Goal: Task Accomplishment & Management: Use online tool/utility

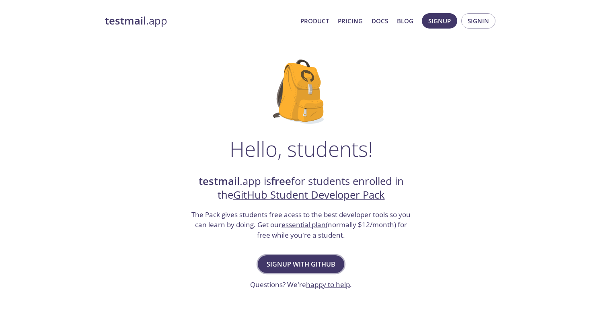
click at [309, 267] on span "Signup with GitHub" at bounding box center [301, 264] width 69 height 11
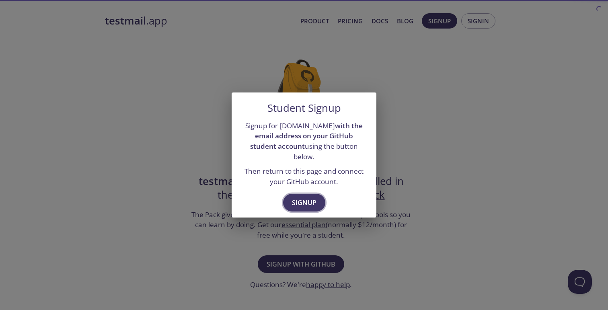
click at [310, 199] on span "Signup" at bounding box center [304, 202] width 25 height 11
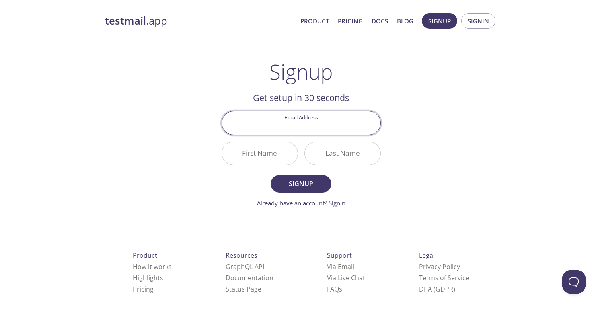
click at [308, 130] on input "Email Address" at bounding box center [301, 122] width 158 height 23
type input "[EMAIL_ADDRESS][DOMAIN_NAME]"
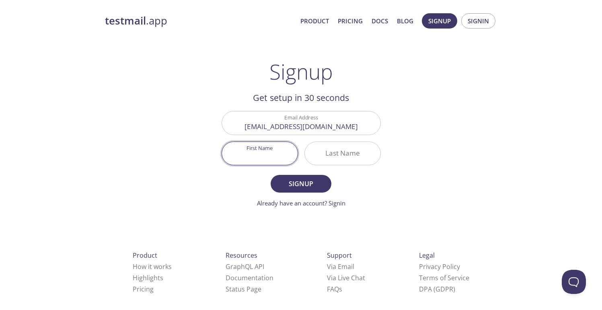
click at [274, 151] on input "First Name" at bounding box center [260, 153] width 76 height 23
type input "[PERSON_NAME]"
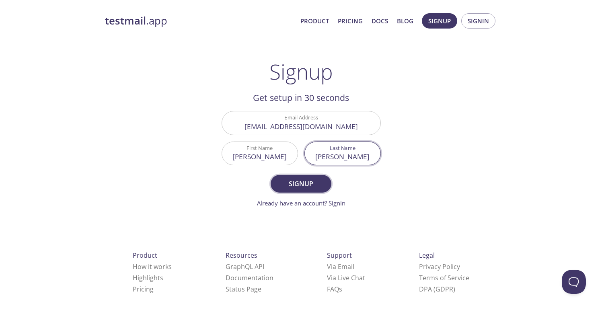
type input "[PERSON_NAME]"
click at [294, 181] on span "Signup" at bounding box center [301, 183] width 43 height 11
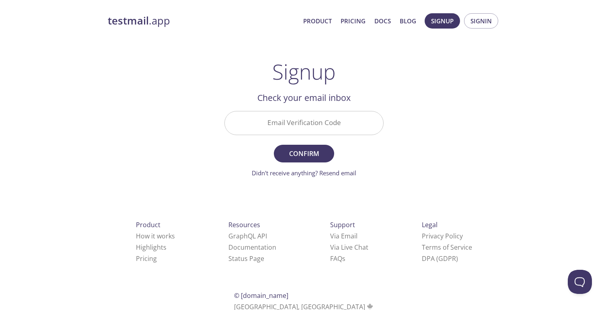
click at [296, 117] on input "Email Verification Code" at bounding box center [304, 122] width 158 height 23
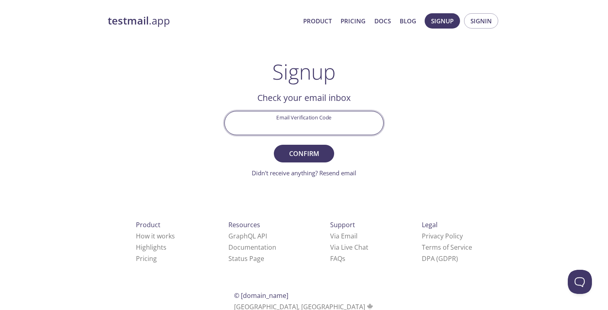
paste input "8VPYK3S"
type input "8VPYK3S"
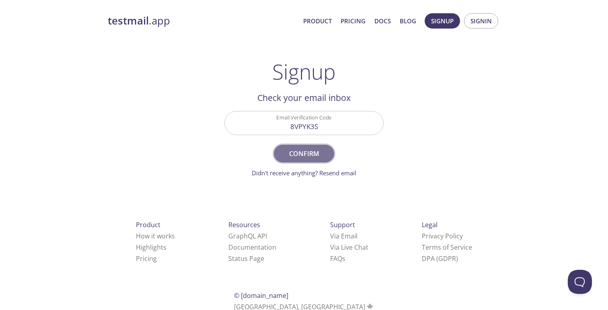
click at [313, 152] on span "Confirm" at bounding box center [304, 153] width 43 height 11
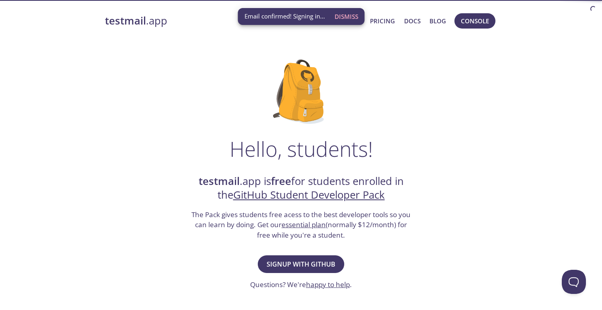
scroll to position [4, 0]
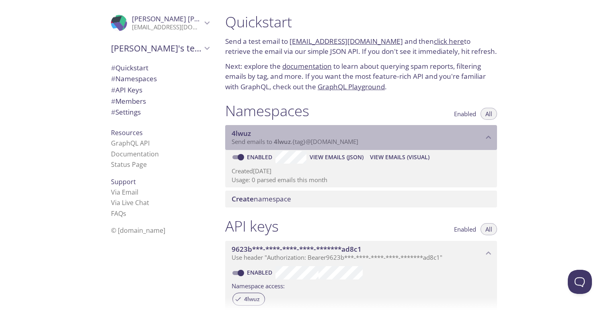
click at [478, 131] on span "4lwuz" at bounding box center [358, 133] width 252 height 9
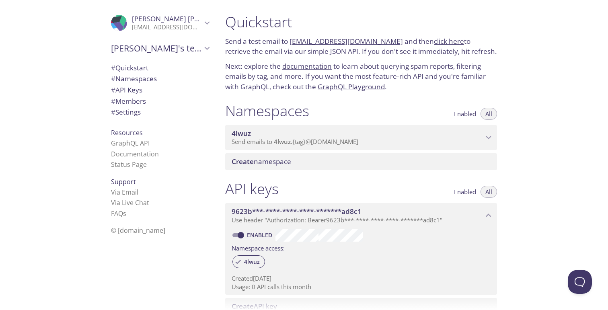
click at [478, 131] on span "4lwuz" at bounding box center [358, 133] width 252 height 9
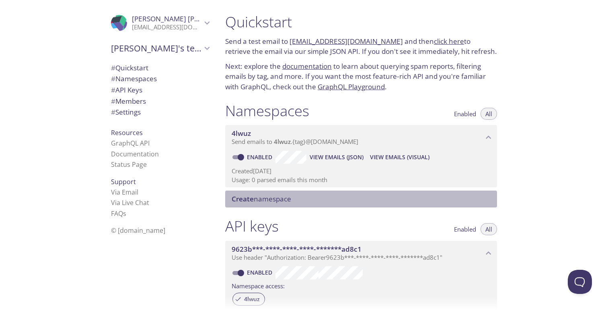
click at [393, 192] on div "Create namespace" at bounding box center [361, 199] width 272 height 17
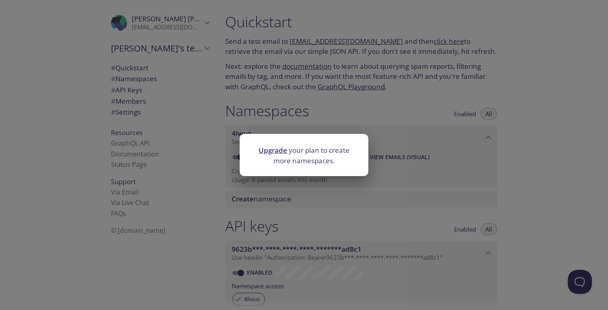
click at [279, 123] on div "Upgrade your plan to create more namespaces." at bounding box center [304, 155] width 608 height 310
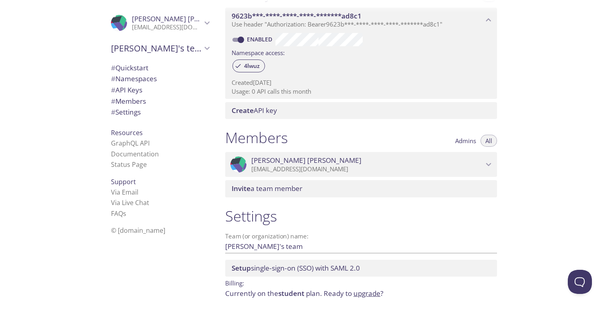
scroll to position [246, 0]
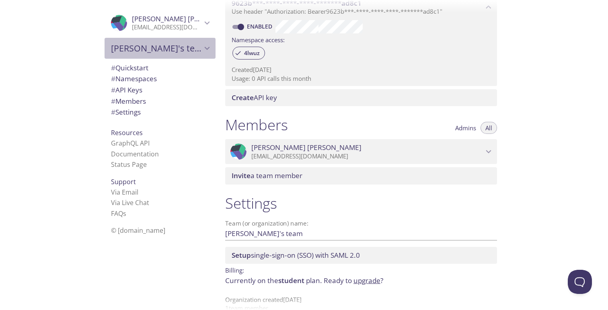
click at [176, 50] on span "Raj's team" at bounding box center [156, 48] width 91 height 11
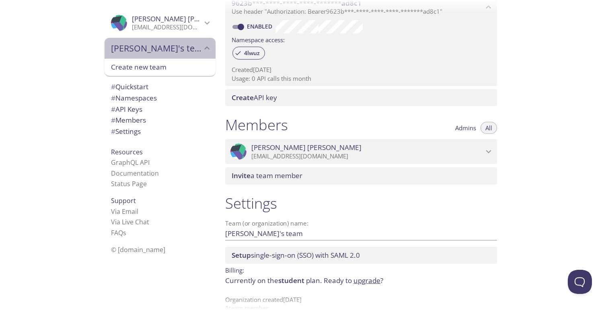
click at [176, 50] on span "Raj's team" at bounding box center [156, 48] width 91 height 11
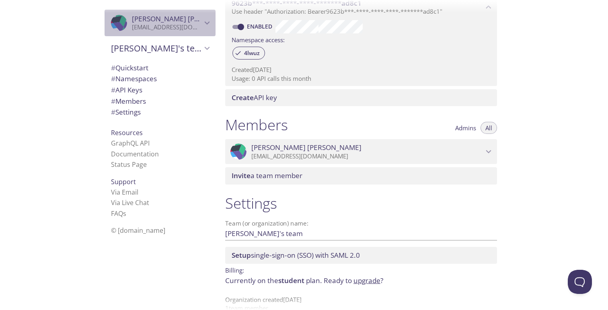
click at [193, 28] on p "[EMAIL_ADDRESS][DOMAIN_NAME]" at bounding box center [167, 27] width 70 height 8
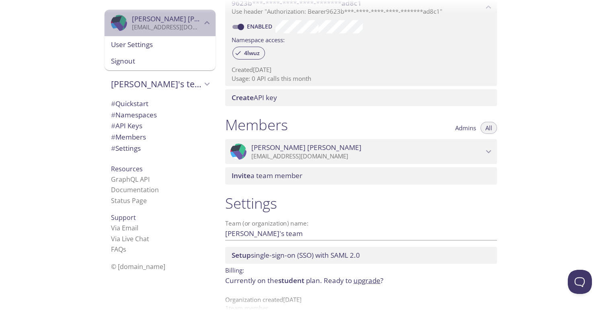
click at [193, 28] on p "[EMAIL_ADDRESS][DOMAIN_NAME]" at bounding box center [167, 27] width 70 height 8
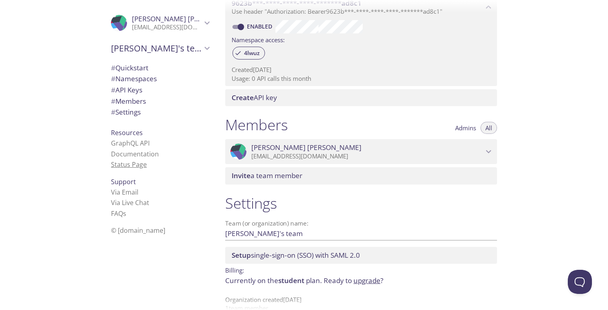
click at [134, 166] on link "Status Page" at bounding box center [129, 164] width 36 height 9
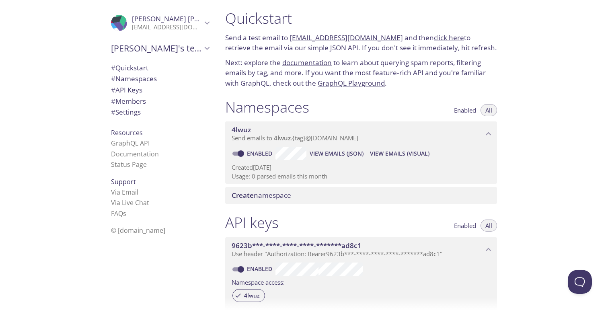
scroll to position [0, 0]
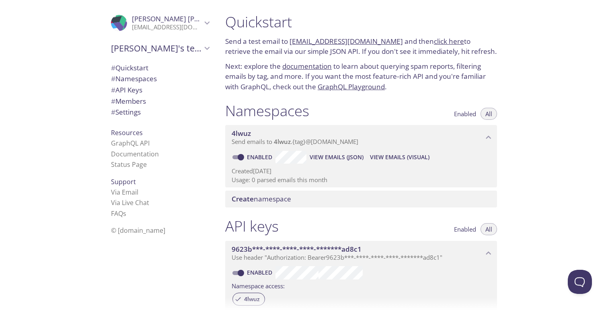
click at [321, 43] on link "4lwuz.test@inbox.testmail.app" at bounding box center [346, 41] width 113 height 9
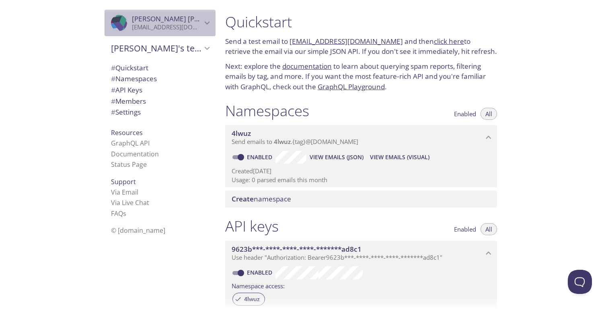
click at [111, 19] on div ".cls-1 { fill: #6d5ca8; } .cls-2 { fill: #3fc191; } .cls-3 { fill: #3b4752; } .…" at bounding box center [121, 23] width 21 height 16
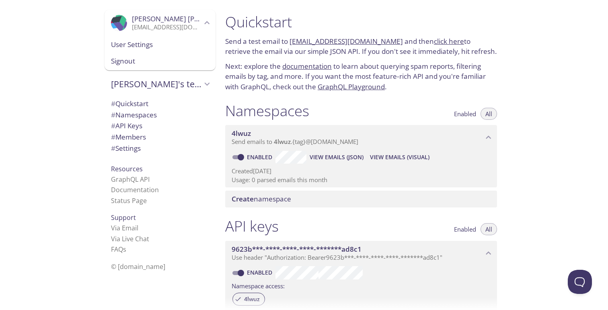
drag, startPoint x: 121, startPoint y: 55, endPoint x: 136, endPoint y: 43, distance: 18.6
click at [136, 43] on div "User Settings Signout" at bounding box center [160, 53] width 111 height 34
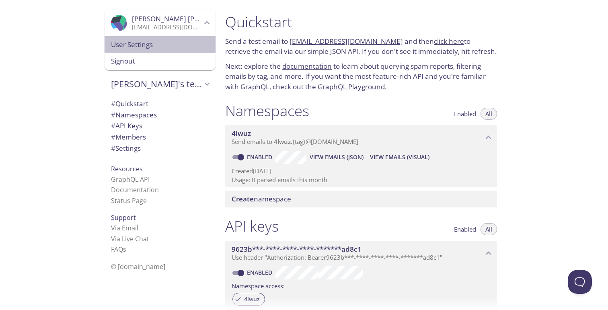
click at [136, 43] on span "User Settings" at bounding box center [160, 44] width 98 height 10
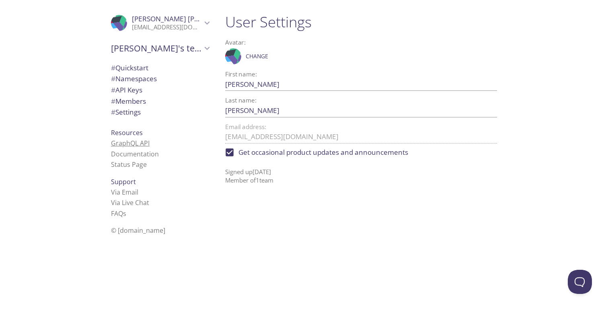
click at [125, 142] on link "GraphQL API" at bounding box center [130, 143] width 39 height 9
click at [120, 195] on link "Via Email" at bounding box center [124, 192] width 27 height 9
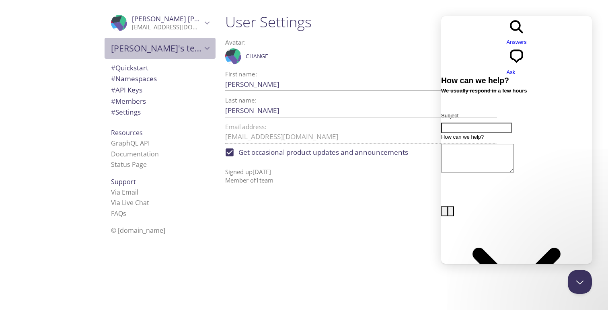
click at [128, 48] on span "Raj's team" at bounding box center [156, 48] width 91 height 11
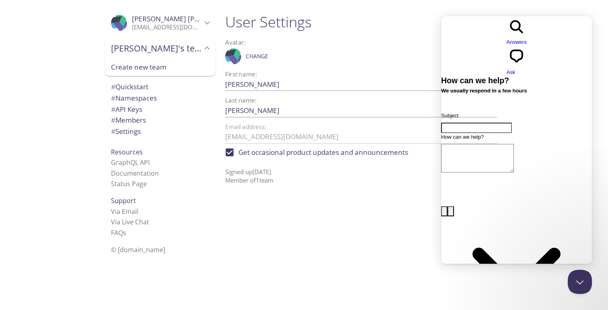
drag, startPoint x: 130, startPoint y: 69, endPoint x: 129, endPoint y: 99, distance: 30.6
click at [129, 99] on div ".cls-1 { fill: #6d5ca8; } .cls-2 { fill: #3fc191; } .cls-3 { fill: #3b4752; } .…" at bounding box center [158, 155] width 121 height 310
click at [129, 99] on span "# Namespaces" at bounding box center [134, 97] width 46 height 9
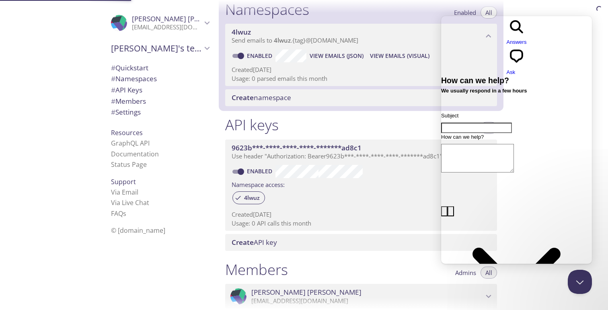
scroll to position [102, 0]
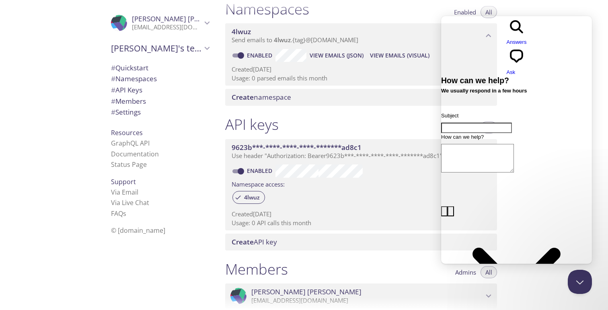
click at [350, 119] on div "API keys Enabled All" at bounding box center [361, 125] width 272 height 20
click at [578, 282] on button "Close Beacon popover" at bounding box center [578, 280] width 24 height 24
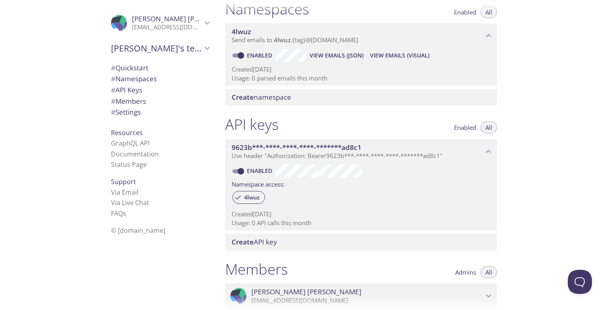
click at [342, 54] on span "View Emails (JSON)" at bounding box center [337, 56] width 54 height 10
click at [405, 58] on span "View Emails (Visual)" at bounding box center [400, 56] width 60 height 10
